Goal: Transaction & Acquisition: Purchase product/service

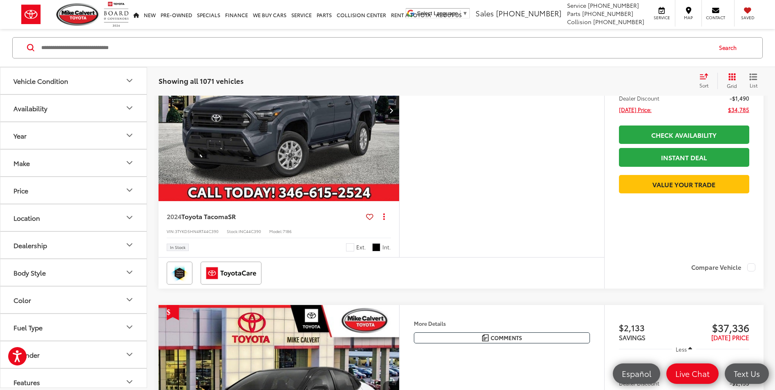
scroll to position [2779, 0]
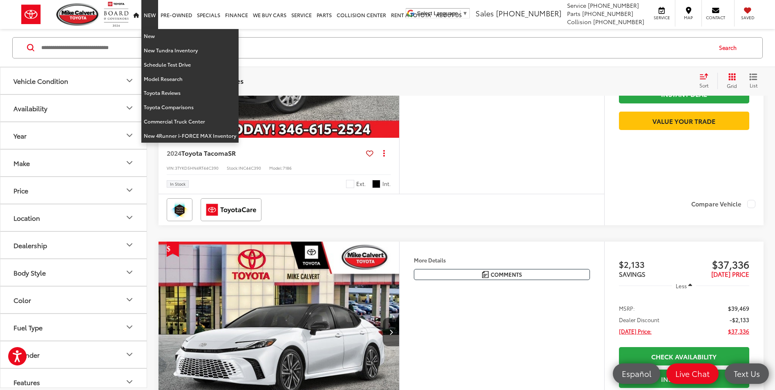
click at [154, 12] on link "New" at bounding box center [149, 14] width 17 height 29
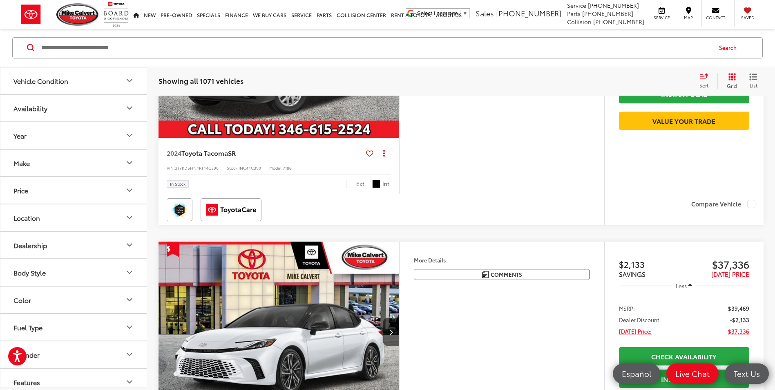
click at [130, 159] on icon "Make" at bounding box center [130, 163] width 10 height 10
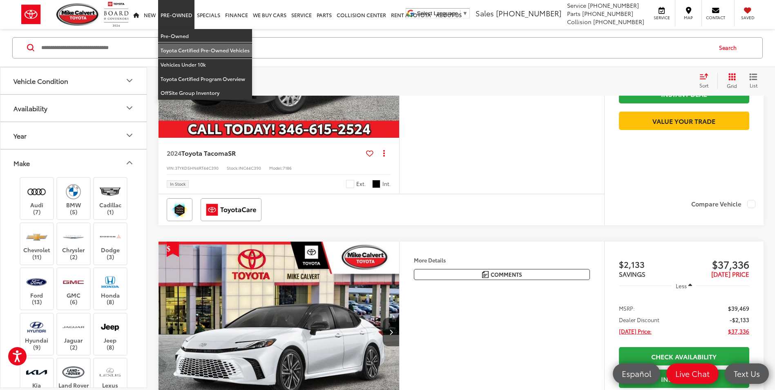
click at [183, 51] on link "Toyota Certified Pre-Owned Vehicles" at bounding box center [205, 50] width 94 height 14
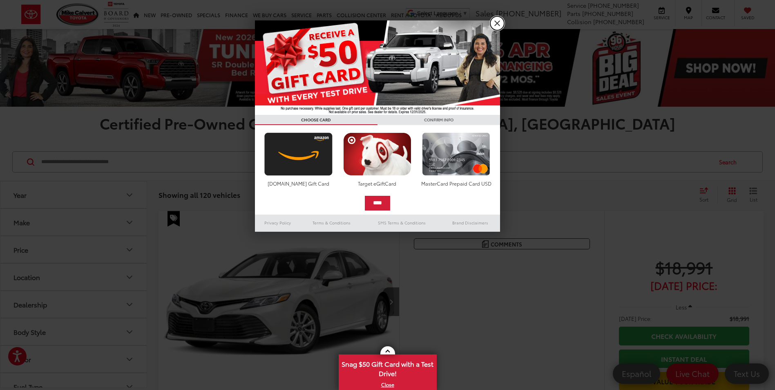
click at [494, 24] on link "X" at bounding box center [497, 23] width 14 height 14
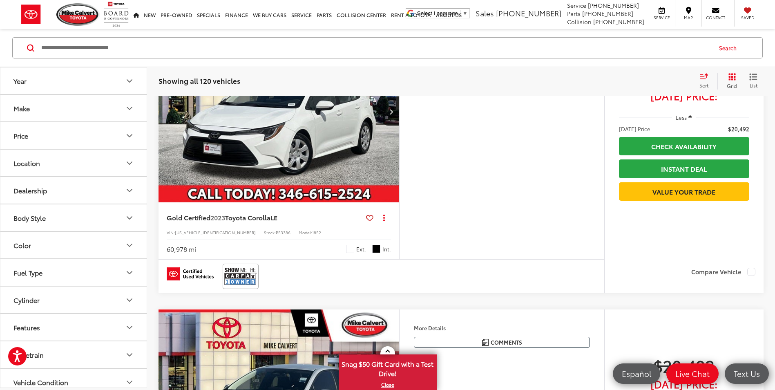
scroll to position [1798, 0]
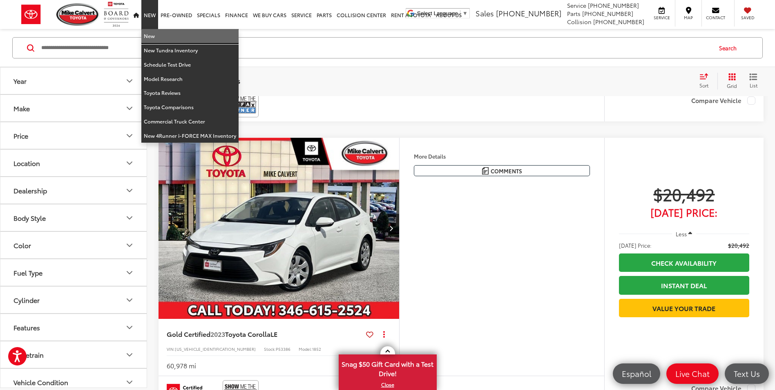
click at [145, 36] on link "New" at bounding box center [189, 36] width 97 height 14
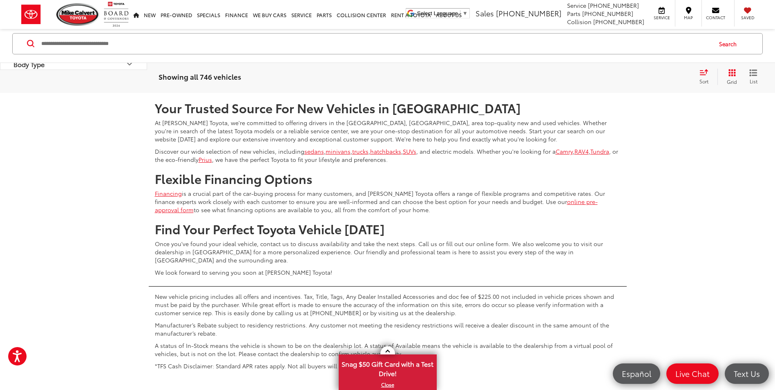
scroll to position [3392, 0]
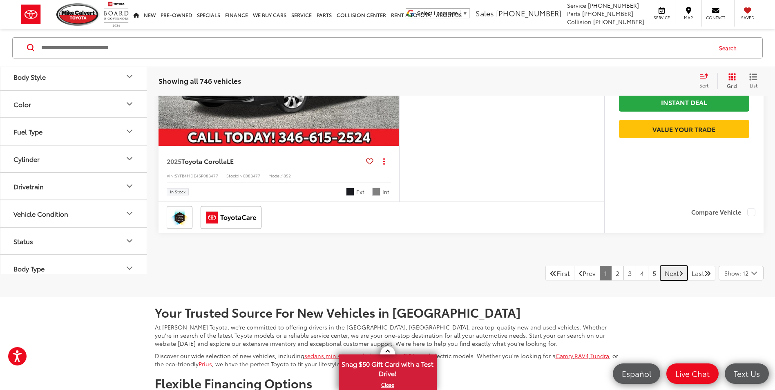
click at [666, 275] on link "Next" at bounding box center [673, 273] width 27 height 15
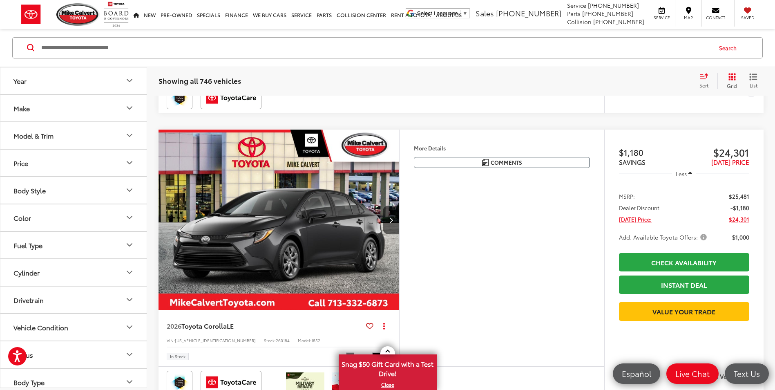
scroll to position [2341, 0]
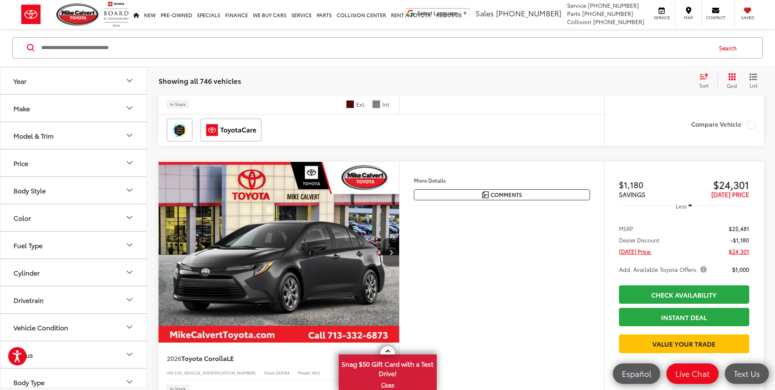
click at [125, 134] on icon "Model & Trim" at bounding box center [130, 136] width 10 height 10
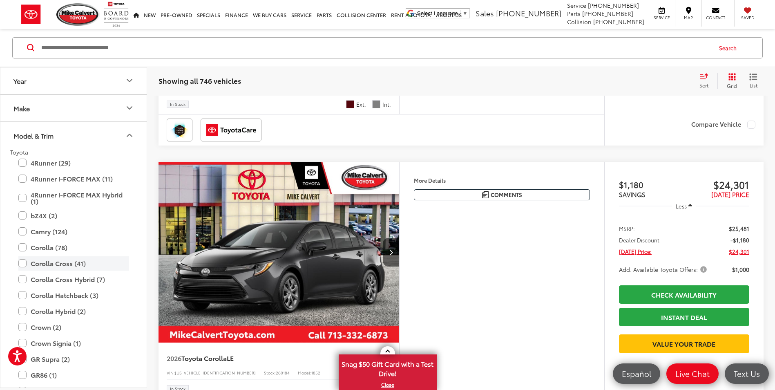
click at [25, 260] on label "Corolla Cross (41)" at bounding box center [73, 263] width 110 height 14
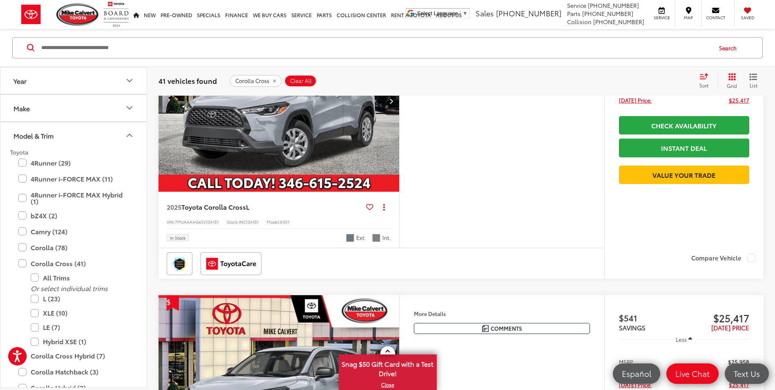
scroll to position [1234, 0]
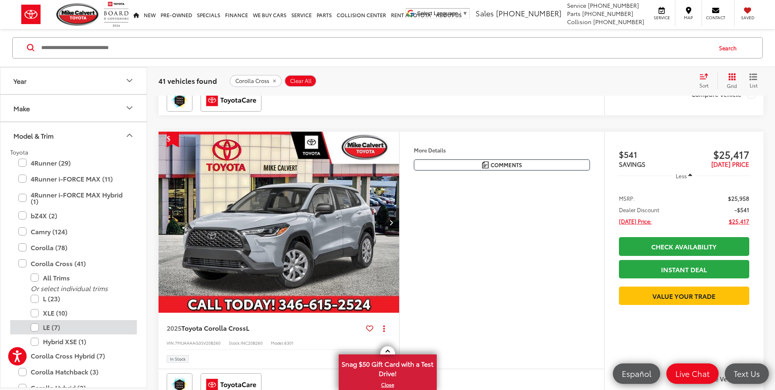
click at [36, 326] on label "LE (7)" at bounding box center [80, 327] width 98 height 14
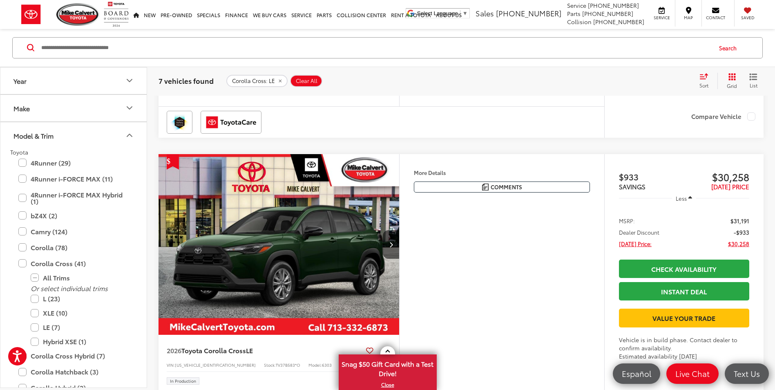
scroll to position [1070, 0]
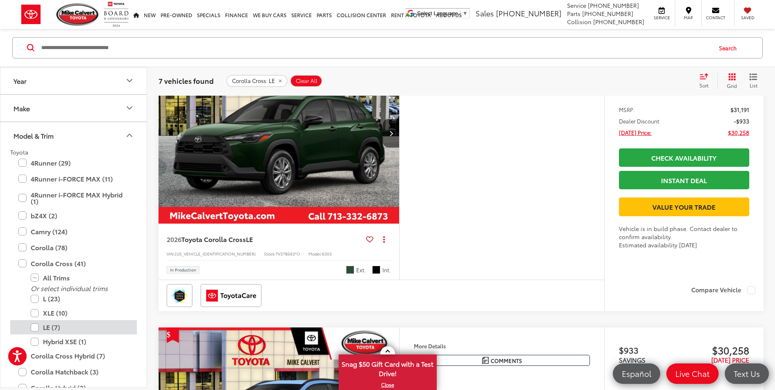
click at [36, 325] on label "LE (7)" at bounding box center [80, 327] width 98 height 14
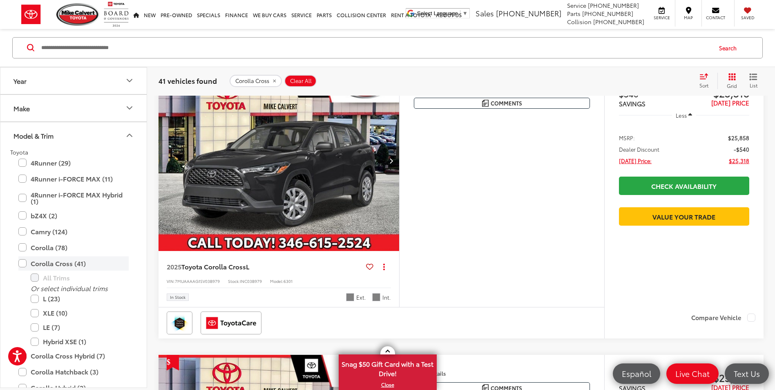
scroll to position [130, 0]
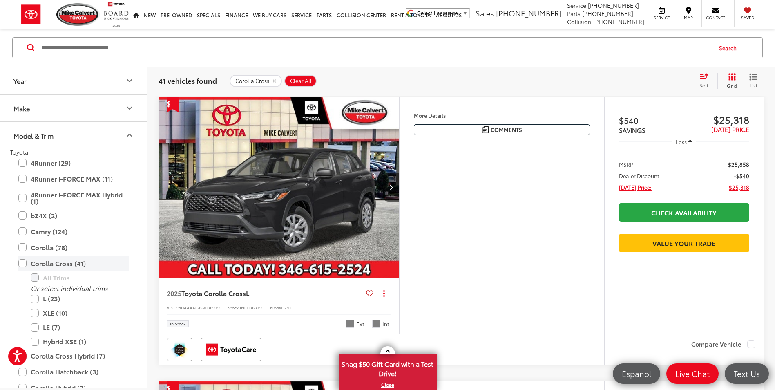
click at [23, 264] on label "Corolla Cross (41)" at bounding box center [73, 263] width 110 height 14
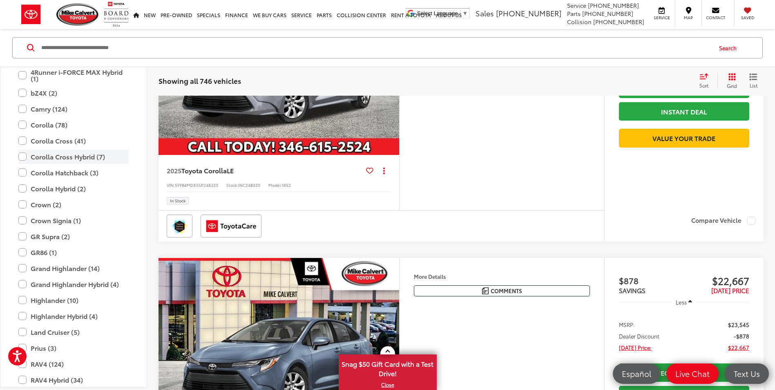
scroll to position [199, 0]
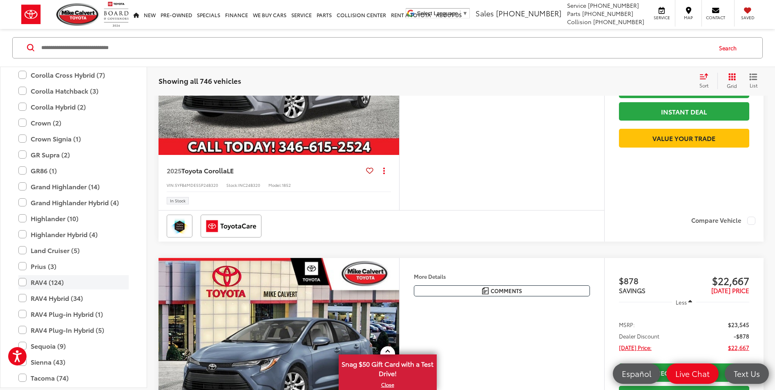
click at [19, 281] on label "RAV4 (124)" at bounding box center [73, 282] width 110 height 14
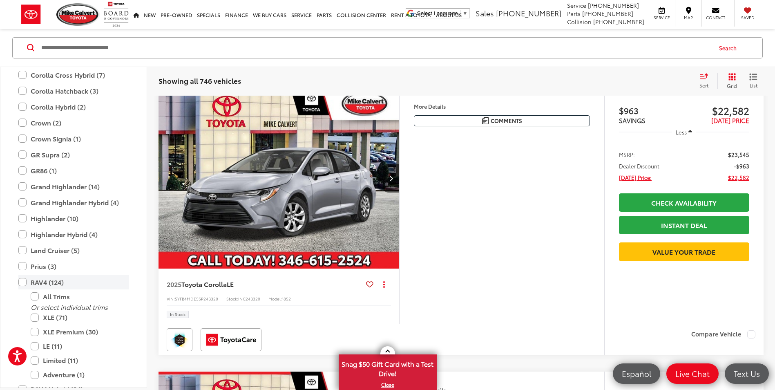
scroll to position [130, 0]
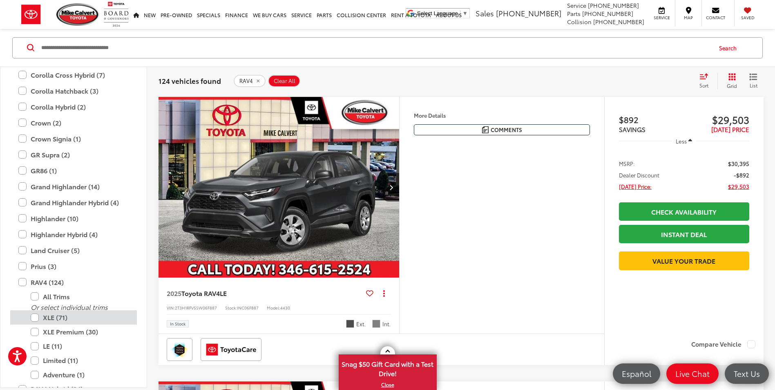
click at [37, 317] on label "XLE (71)" at bounding box center [80, 318] width 98 height 14
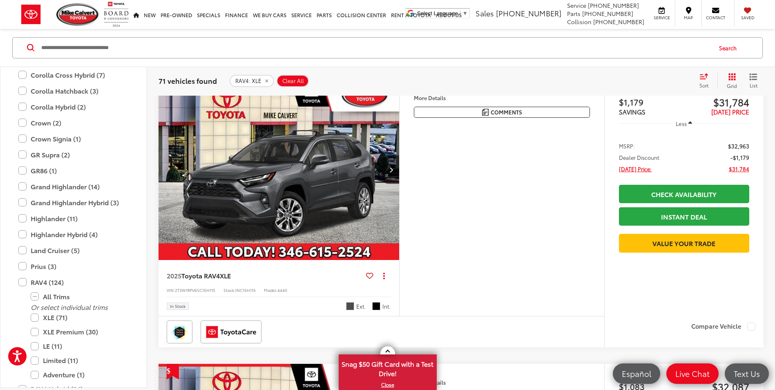
scroll to position [405, 0]
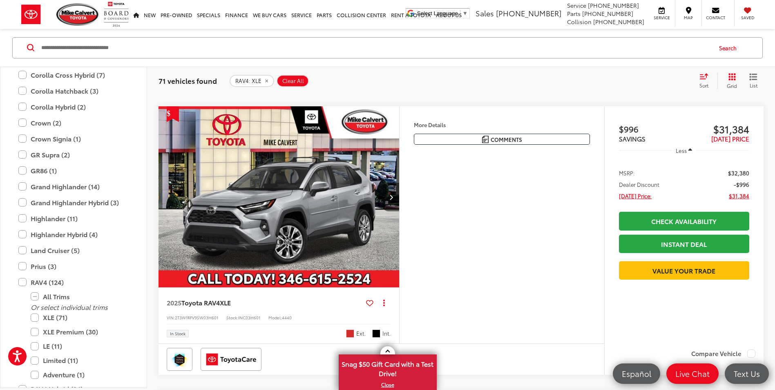
click at [388, 196] on button "Next image" at bounding box center [391, 197] width 16 height 29
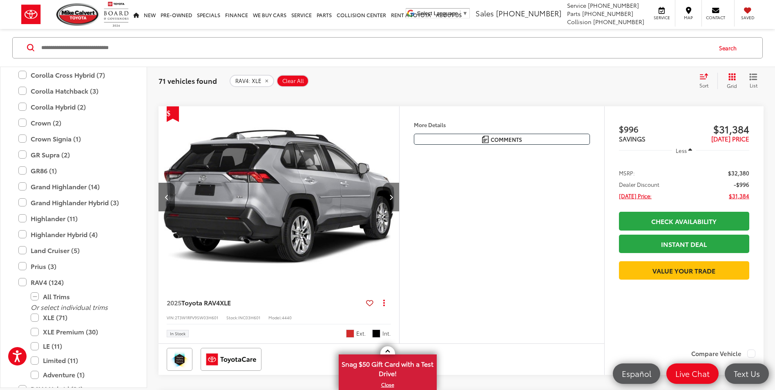
click at [388, 196] on button "Next image" at bounding box center [391, 197] width 16 height 29
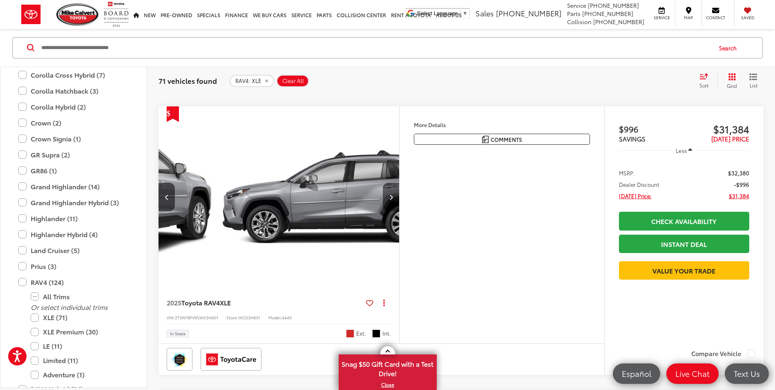
scroll to position [0, 484]
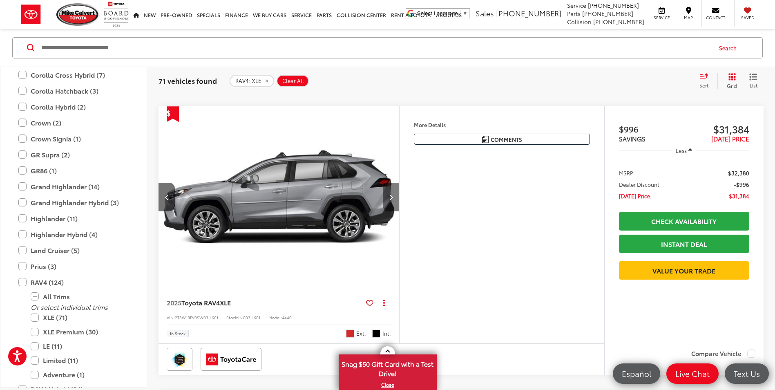
click at [388, 196] on button "Next image" at bounding box center [391, 197] width 16 height 29
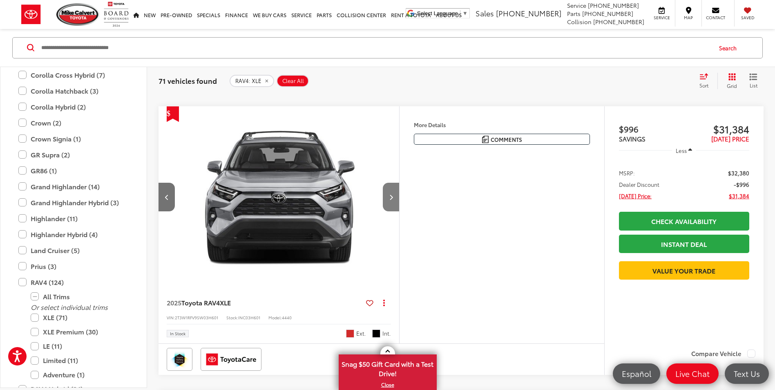
click at [388, 196] on button "Next image" at bounding box center [391, 197] width 16 height 29
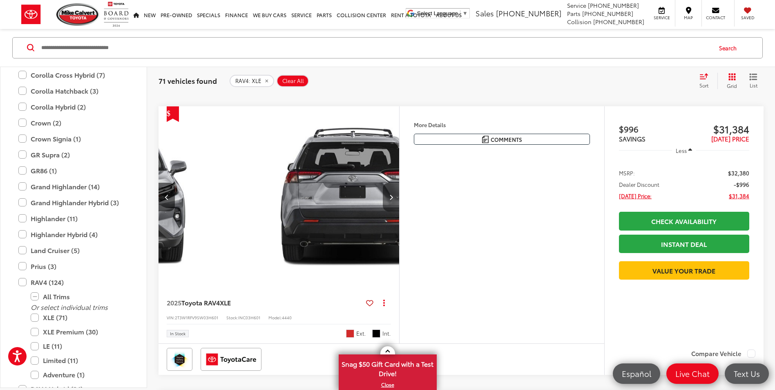
scroll to position [0, 968]
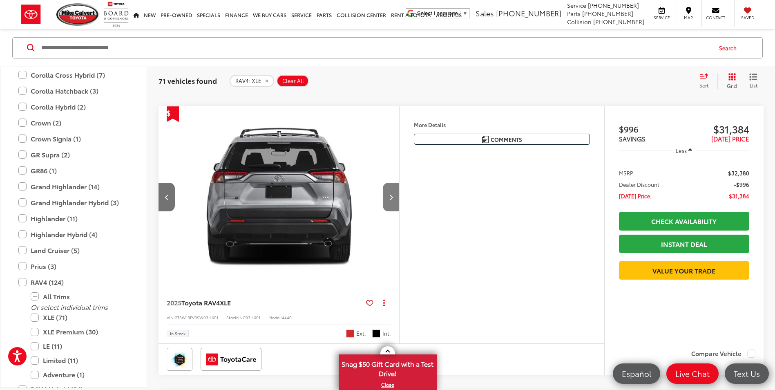
click at [388, 196] on button "Next image" at bounding box center [391, 197] width 16 height 29
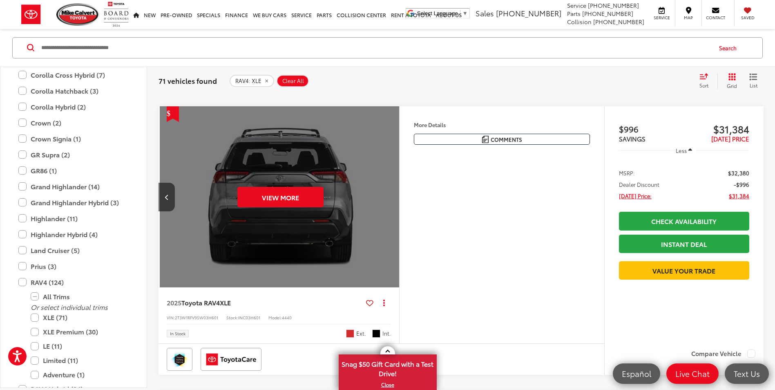
scroll to position [0, 1210]
click at [387, 196] on div "View More" at bounding box center [279, 196] width 242 height 181
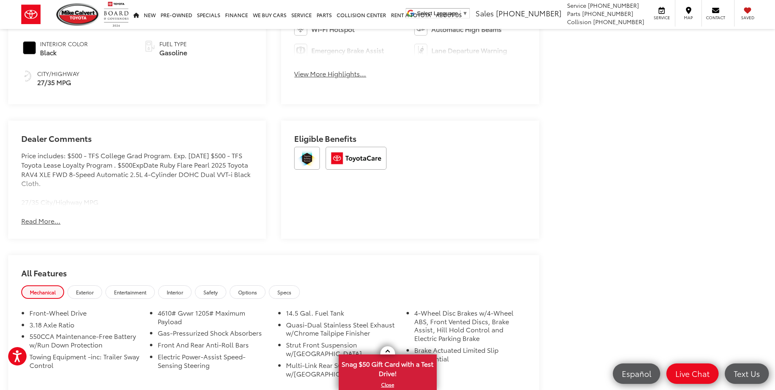
scroll to position [613, 0]
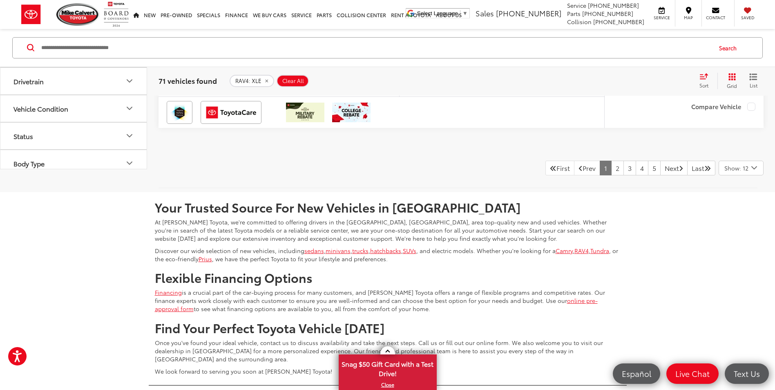
scroll to position [3502, 0]
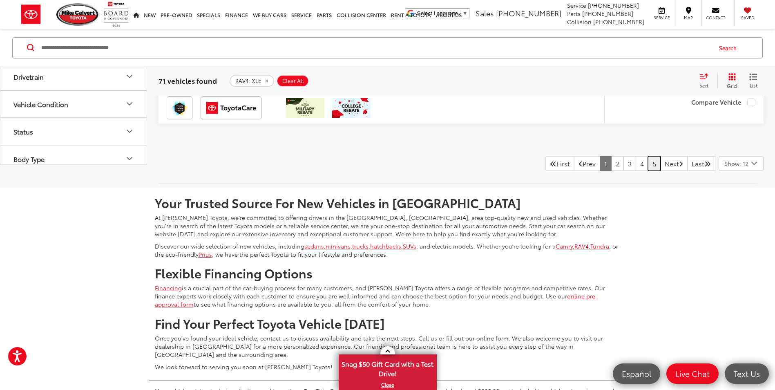
click at [648, 171] on link "5" at bounding box center [654, 163] width 13 height 15
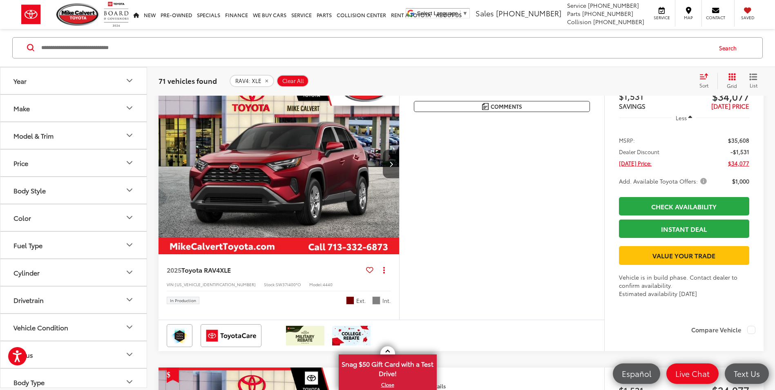
scroll to position [2541, 0]
